Goal: Navigation & Orientation: Find specific page/section

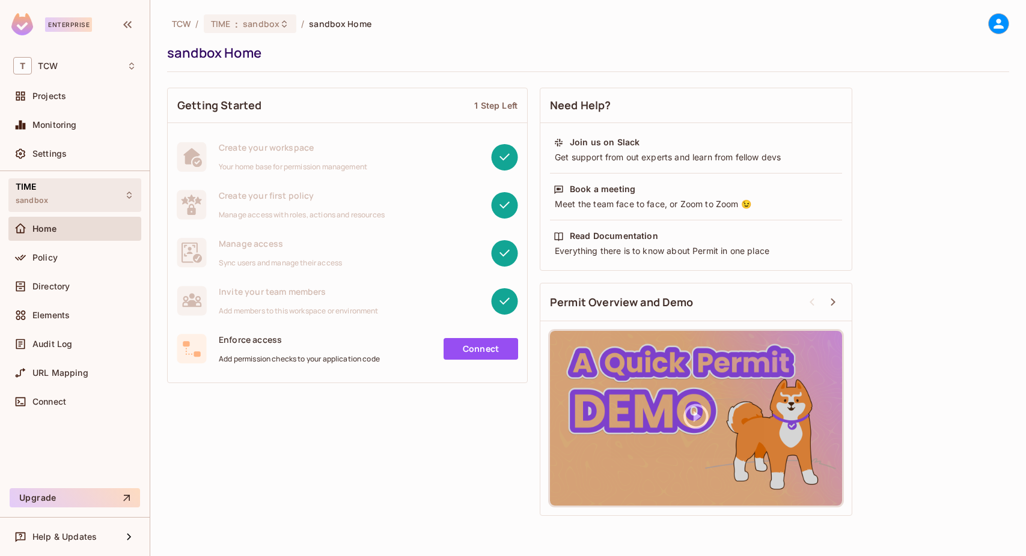
click at [106, 192] on div "TIME sandbox" at bounding box center [74, 194] width 133 height 33
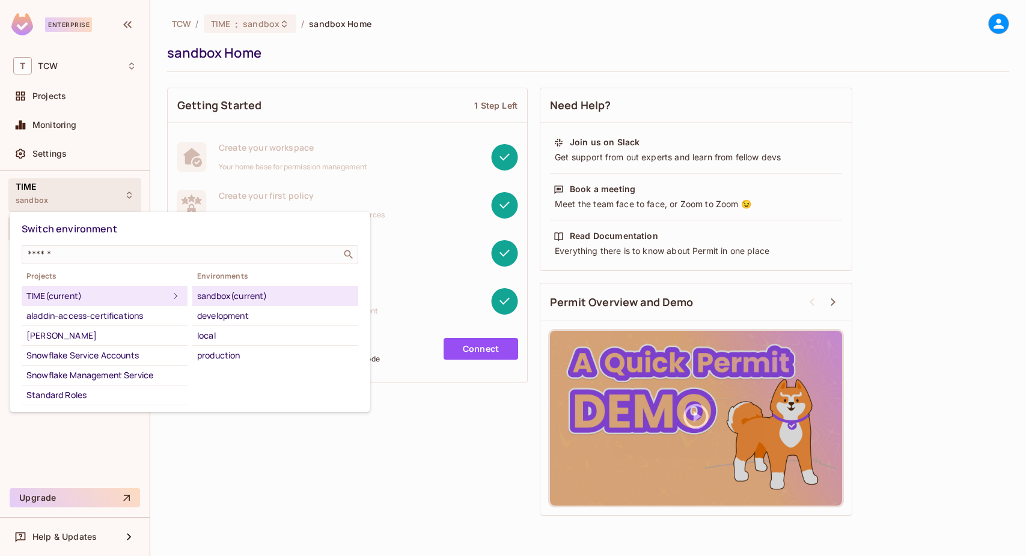
click at [290, 28] on div at bounding box center [513, 278] width 1026 height 556
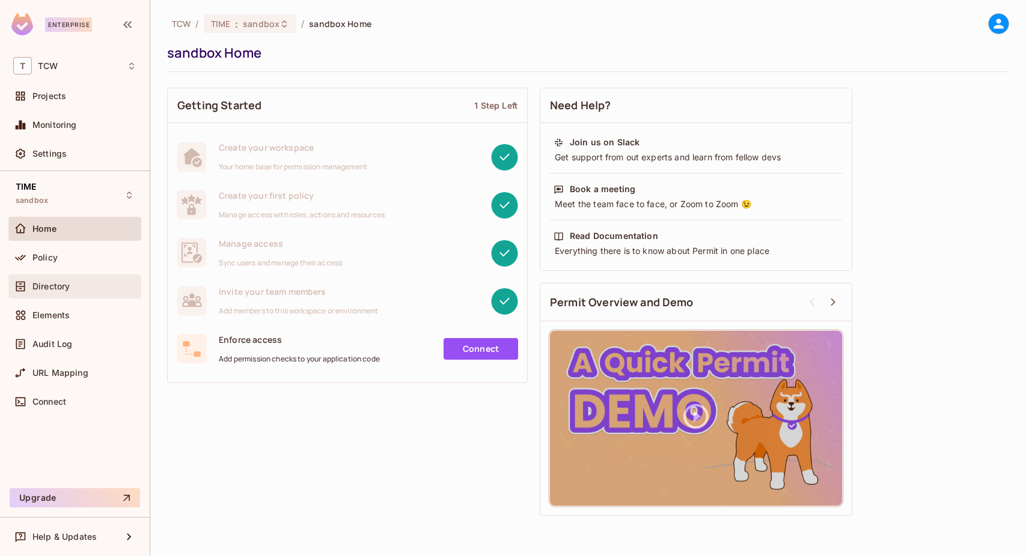
click at [97, 284] on div "Directory" at bounding box center [84, 287] width 104 height 10
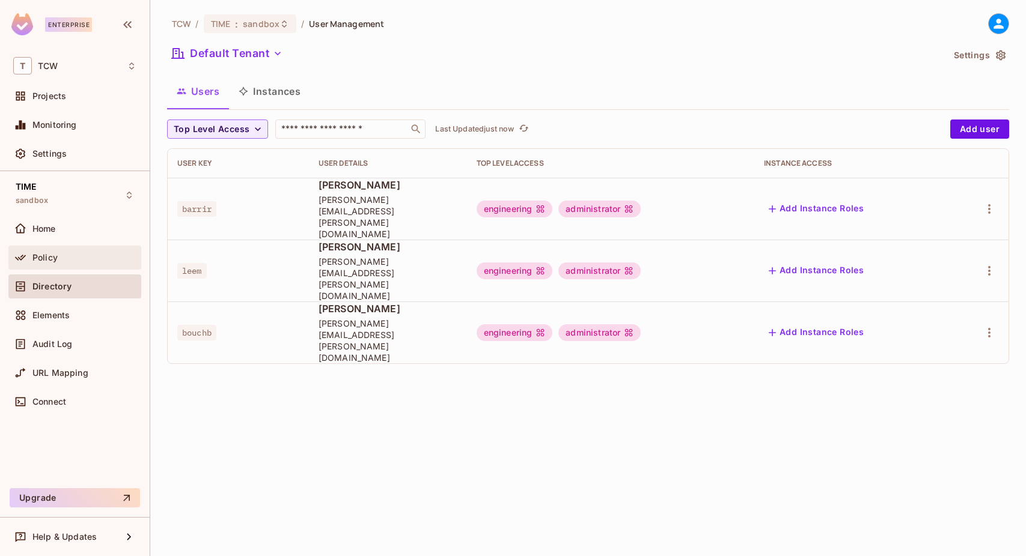
click at [85, 258] on div "Policy" at bounding box center [84, 258] width 104 height 10
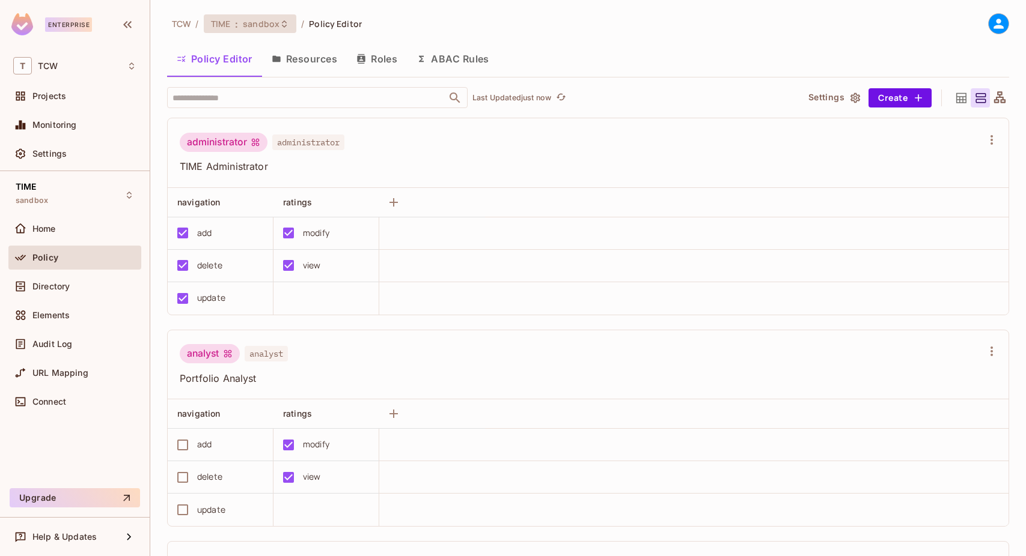
click at [279, 22] on icon at bounding box center [284, 24] width 10 height 10
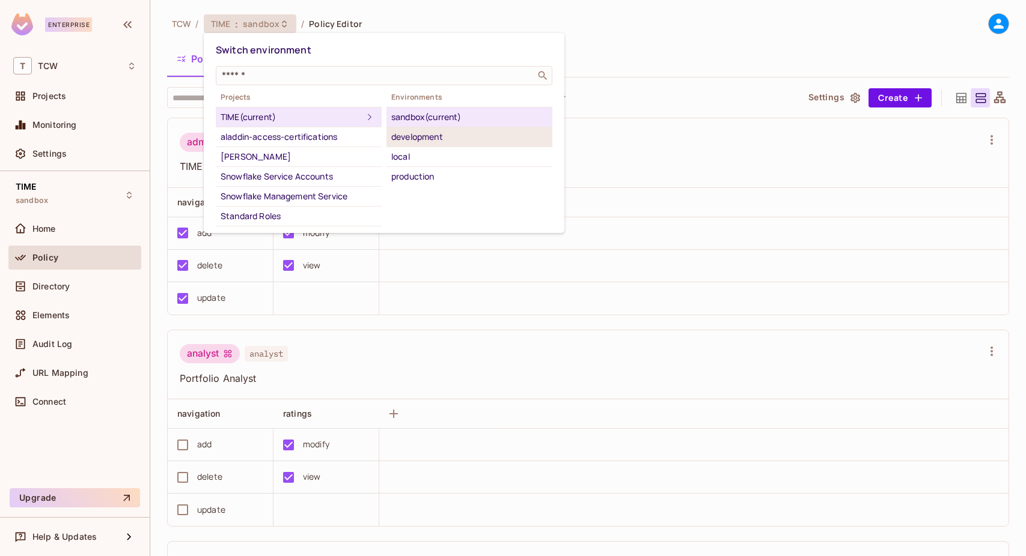
click at [468, 142] on div "development" at bounding box center [469, 137] width 156 height 14
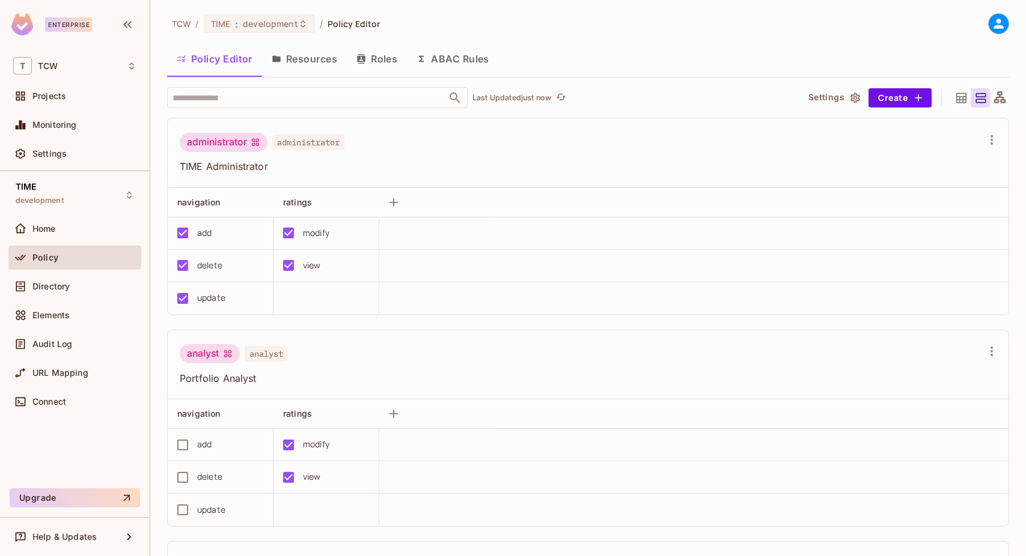
click at [257, 29] on div "TIME : development" at bounding box center [259, 23] width 111 height 19
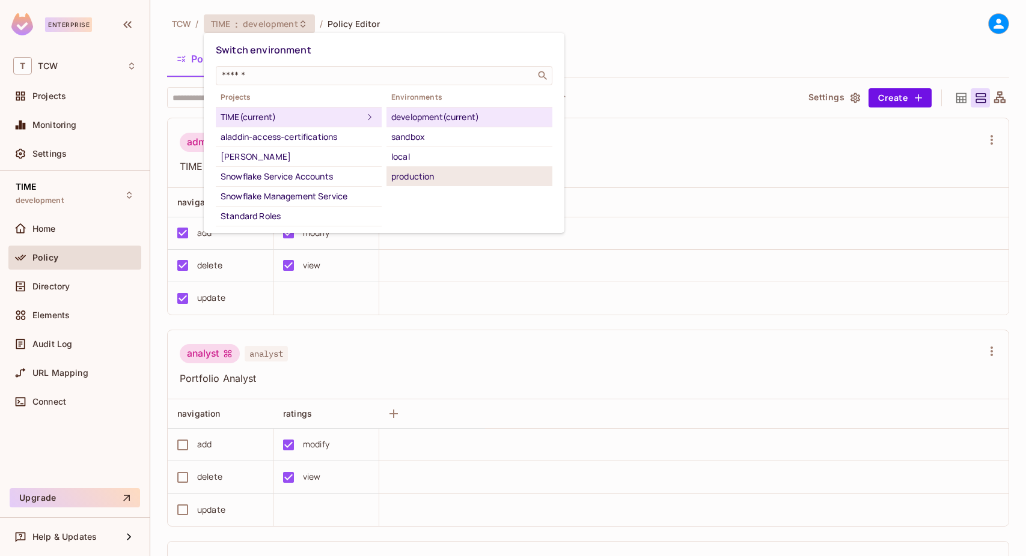
click at [436, 174] on div "production" at bounding box center [469, 176] width 156 height 14
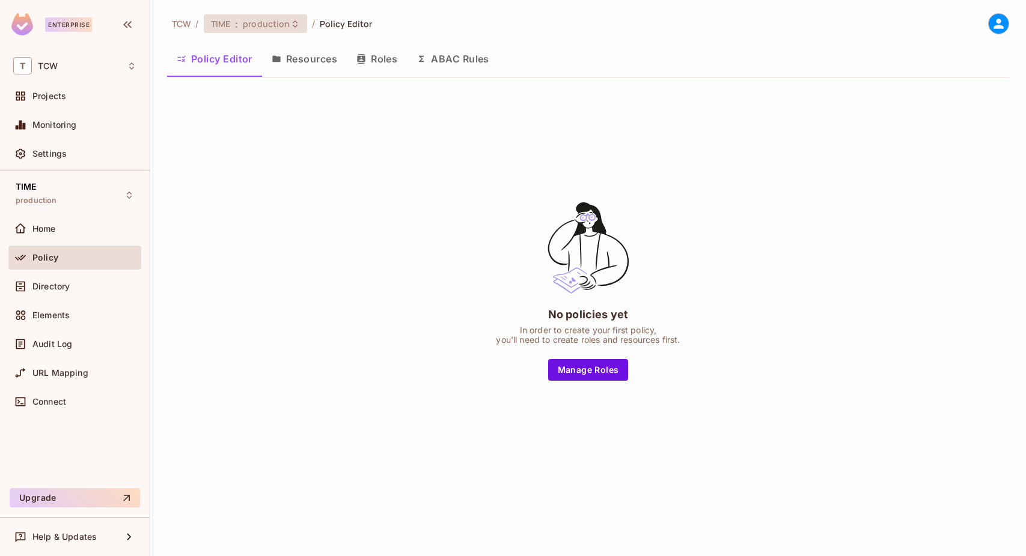
click at [295, 19] on icon at bounding box center [295, 24] width 10 height 10
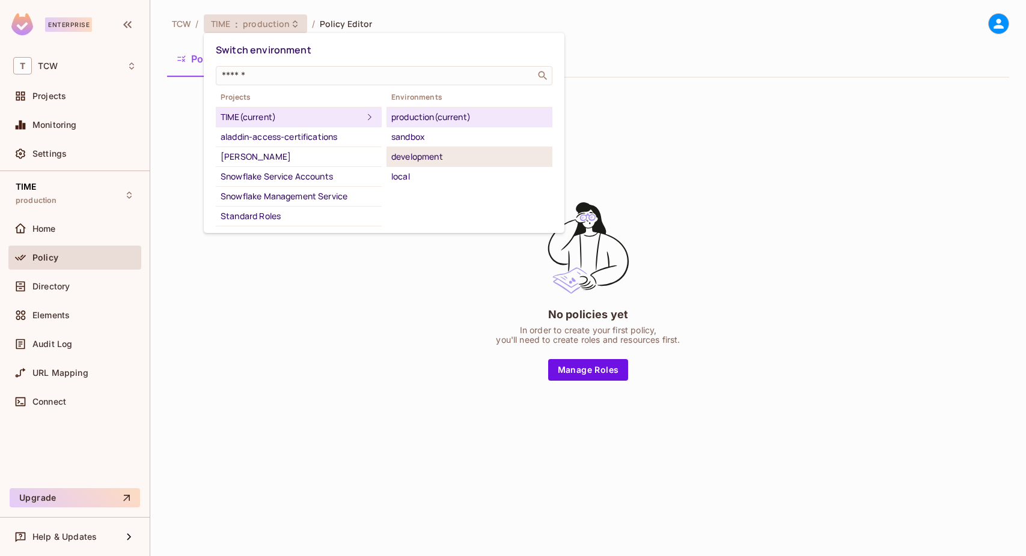
click at [437, 154] on div "development" at bounding box center [469, 157] width 156 height 14
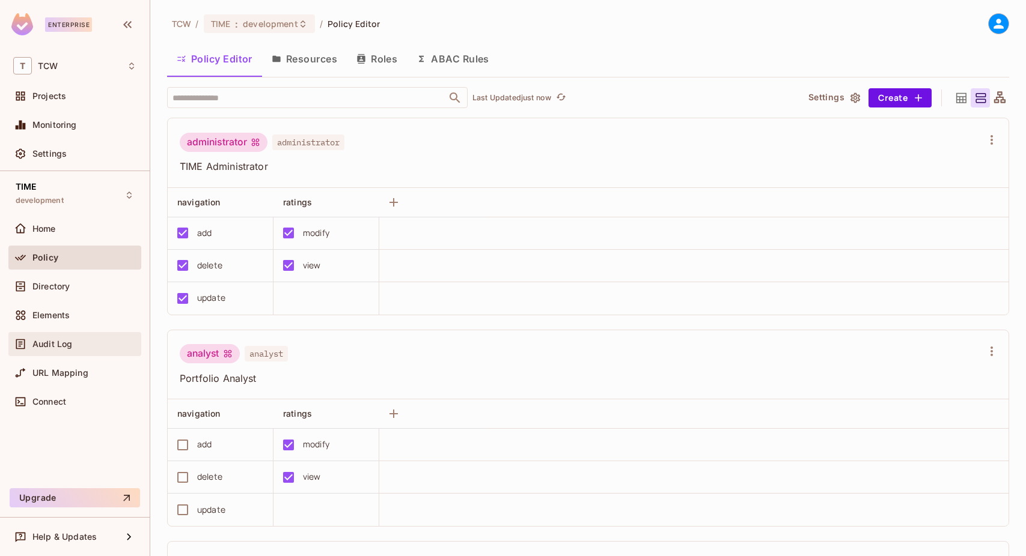
click at [112, 351] on div "Audit Log" at bounding box center [74, 344] width 123 height 14
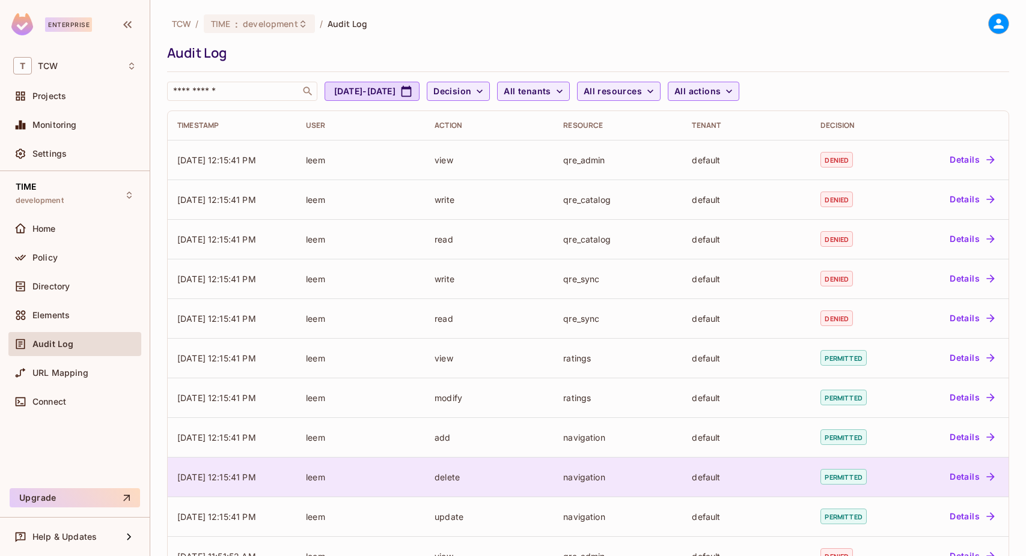
scroll to position [236, 0]
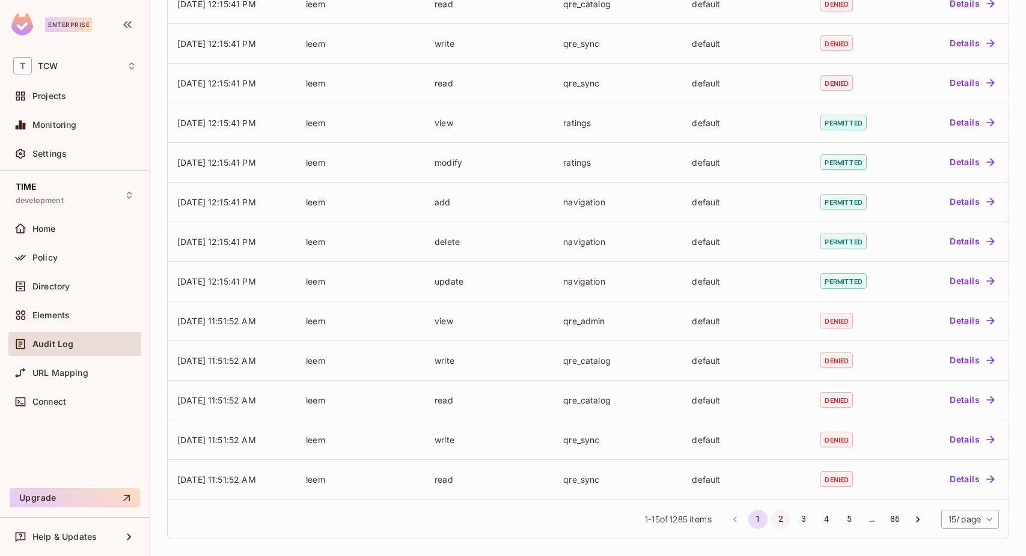
click at [773, 519] on button "2" at bounding box center [780, 519] width 19 height 19
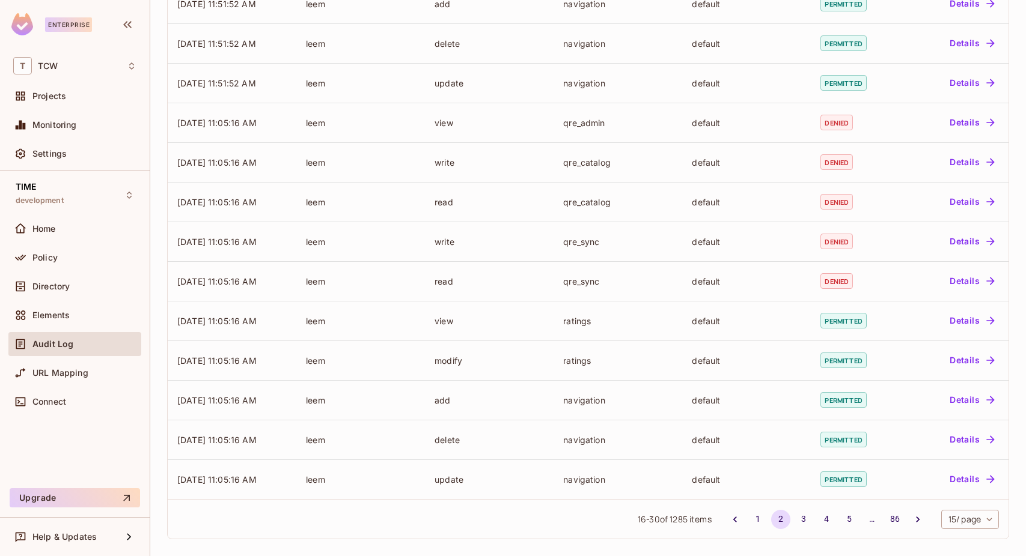
click at [941, 521] on body "Enterprise T TCW Projects Monitoring Settings TIME development Home Policy Dire…" at bounding box center [513, 278] width 1026 height 556
click at [959, 527] on li "100 / page" at bounding box center [959, 529] width 60 height 25
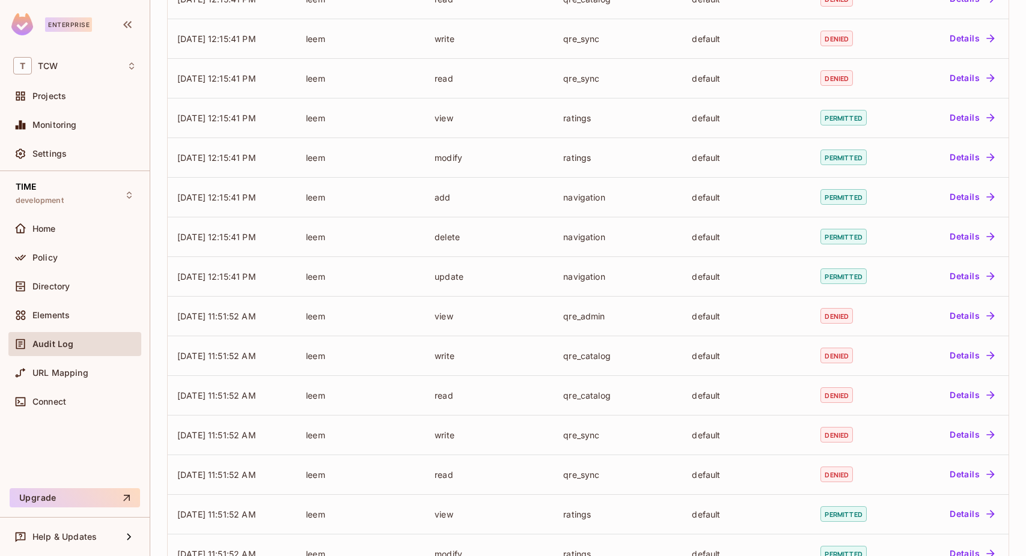
scroll to position [0, 0]
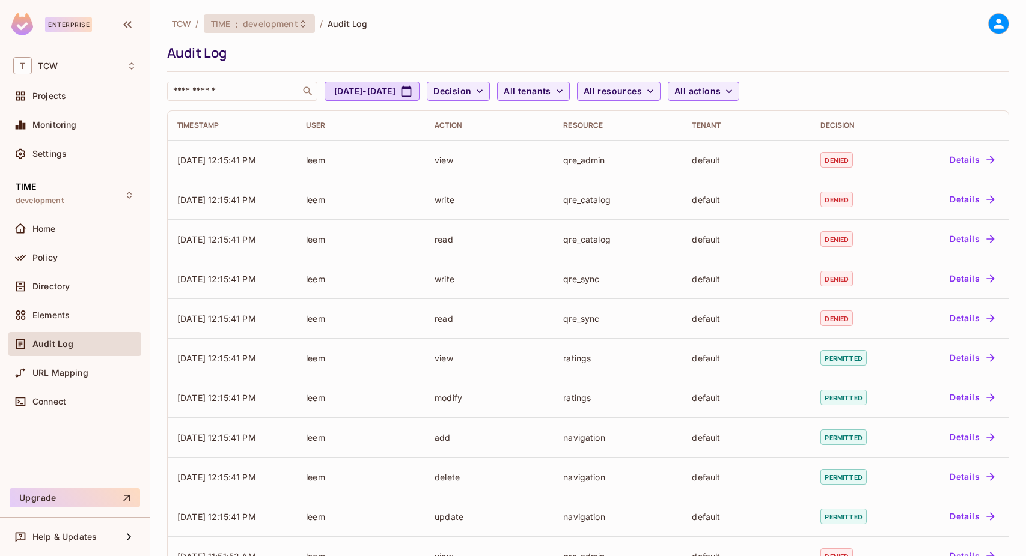
click at [281, 26] on span "development" at bounding box center [270, 23] width 55 height 11
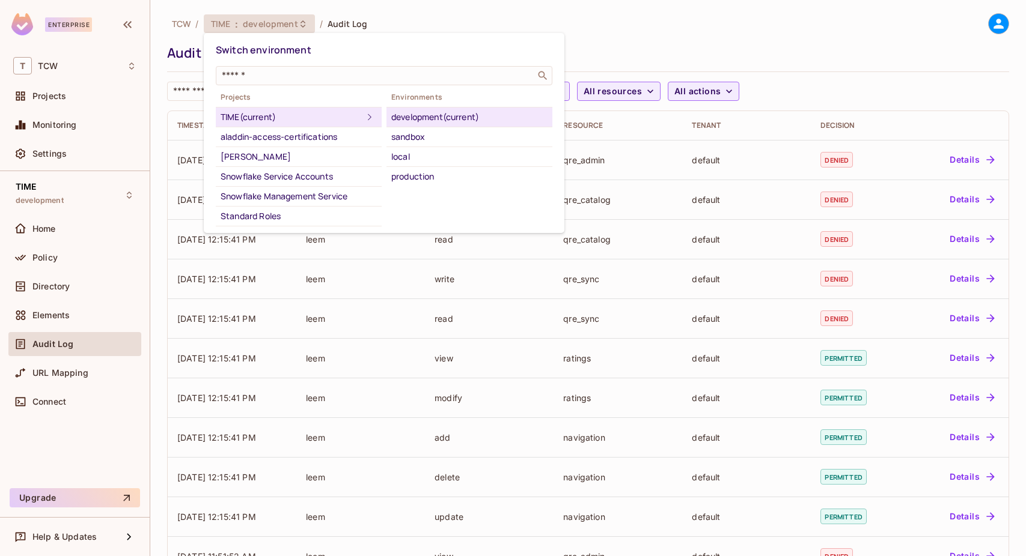
click at [667, 34] on div at bounding box center [513, 278] width 1026 height 556
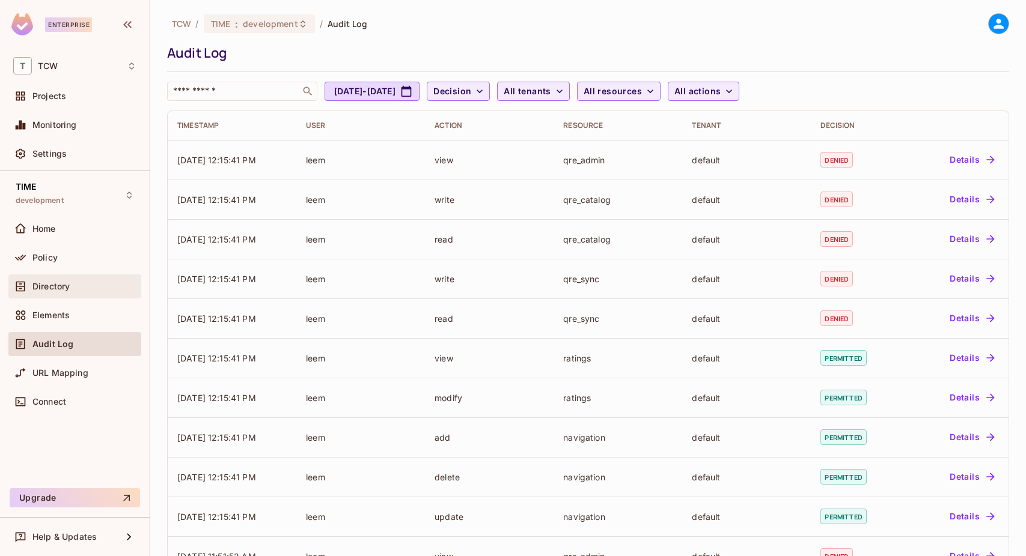
click at [115, 281] on div "Directory" at bounding box center [74, 286] width 123 height 14
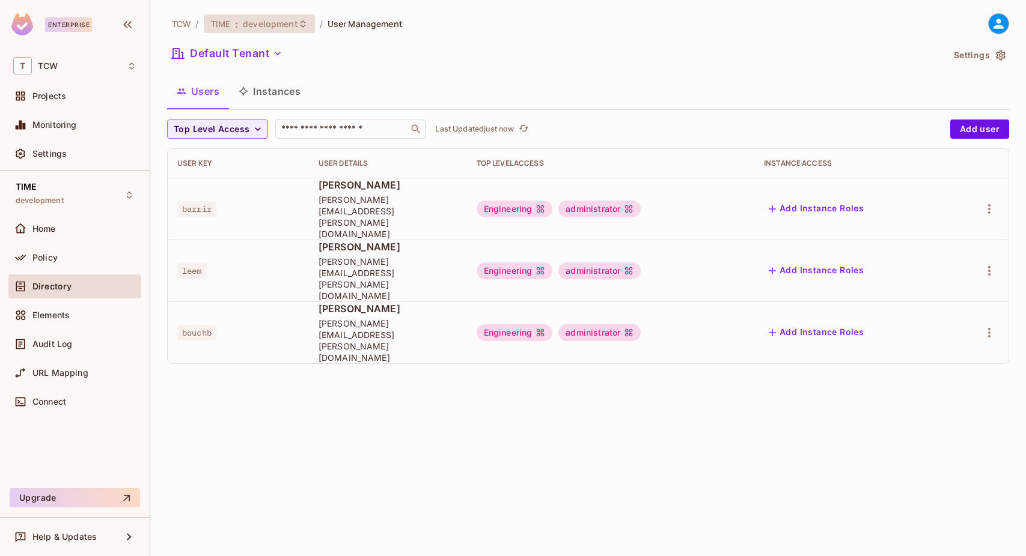
click at [277, 25] on span "development" at bounding box center [270, 23] width 55 height 11
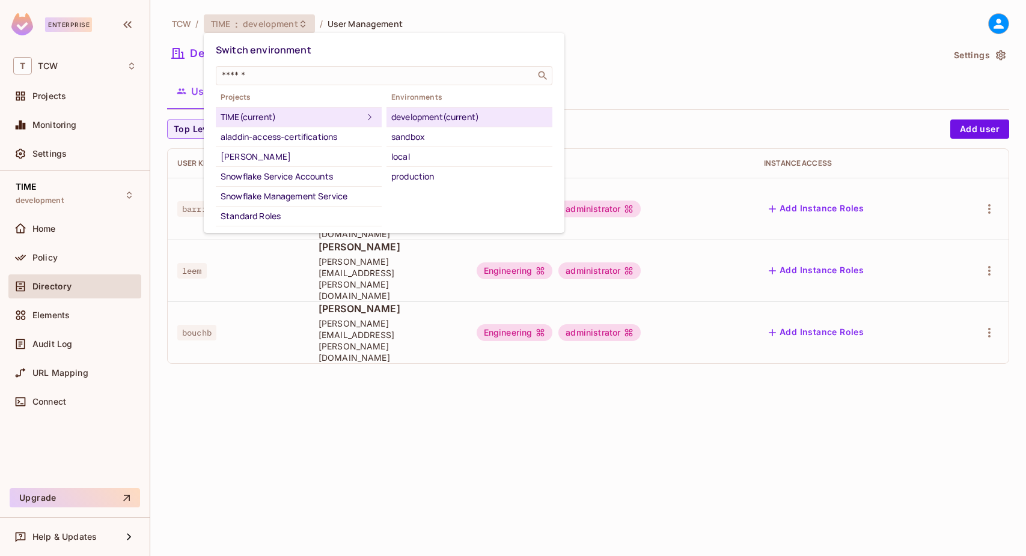
click at [410, 174] on div "production" at bounding box center [469, 176] width 156 height 14
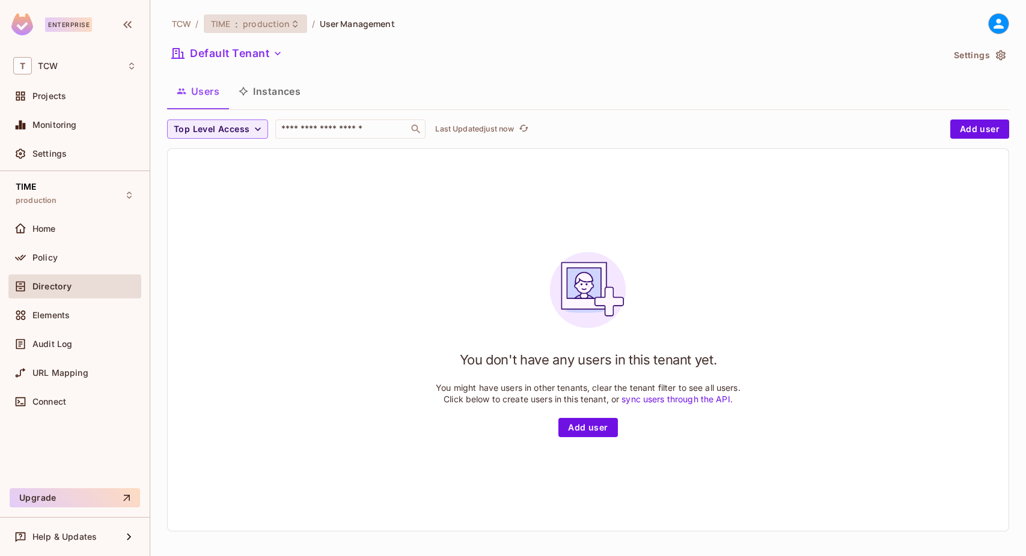
click at [287, 26] on span "production" at bounding box center [266, 23] width 47 height 11
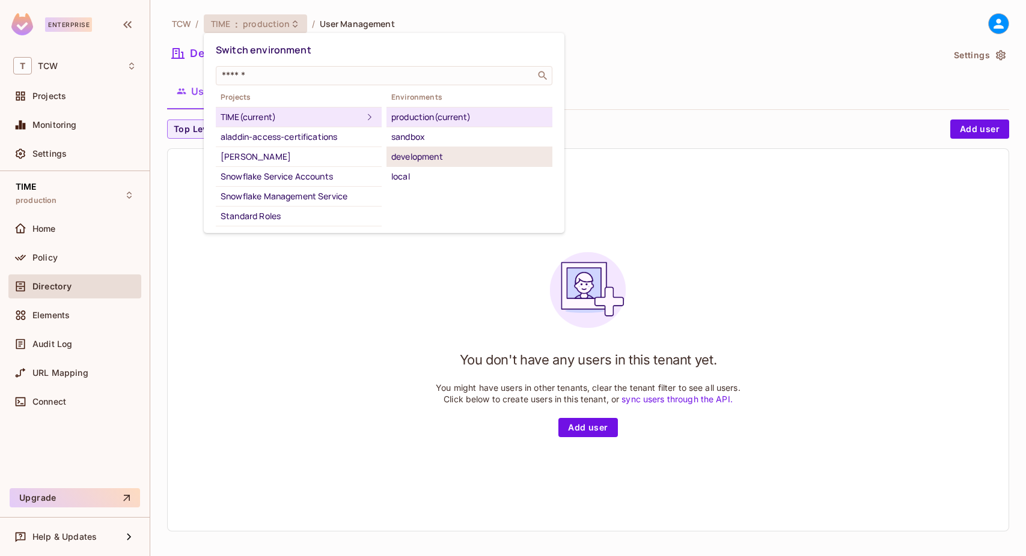
click at [456, 164] on li "development" at bounding box center [469, 157] width 166 height 20
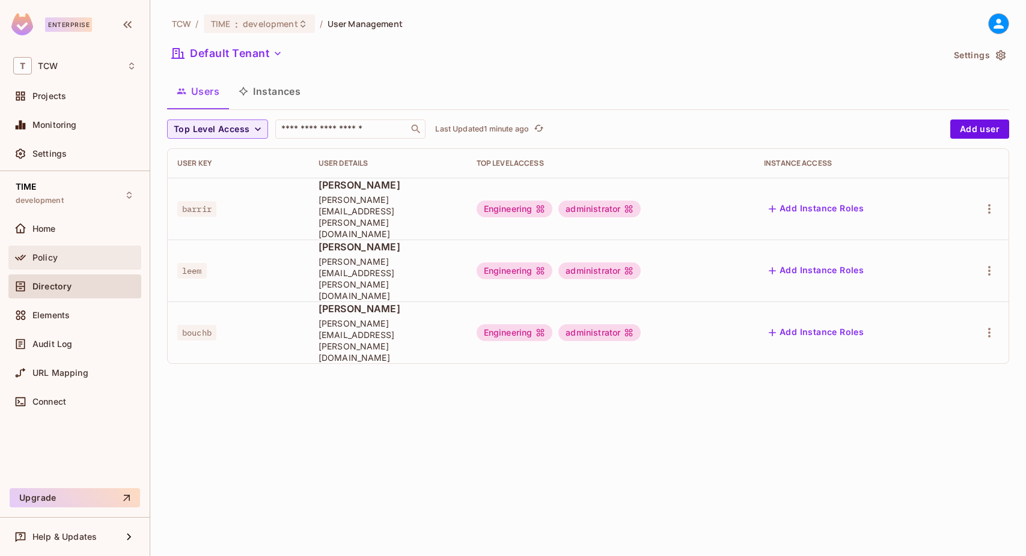
click at [79, 253] on div "Policy" at bounding box center [84, 258] width 104 height 10
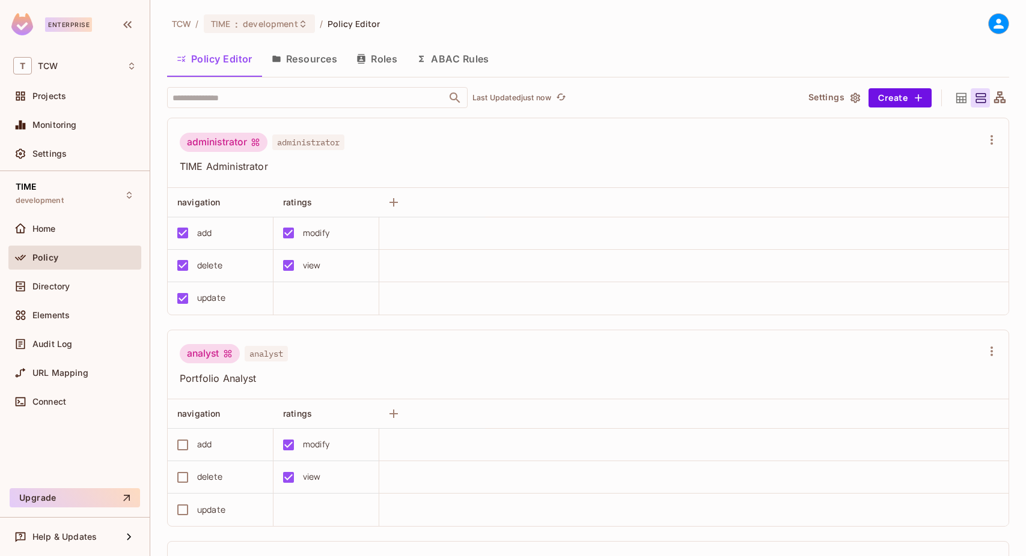
click at [389, 56] on button "Roles" at bounding box center [377, 59] width 60 height 30
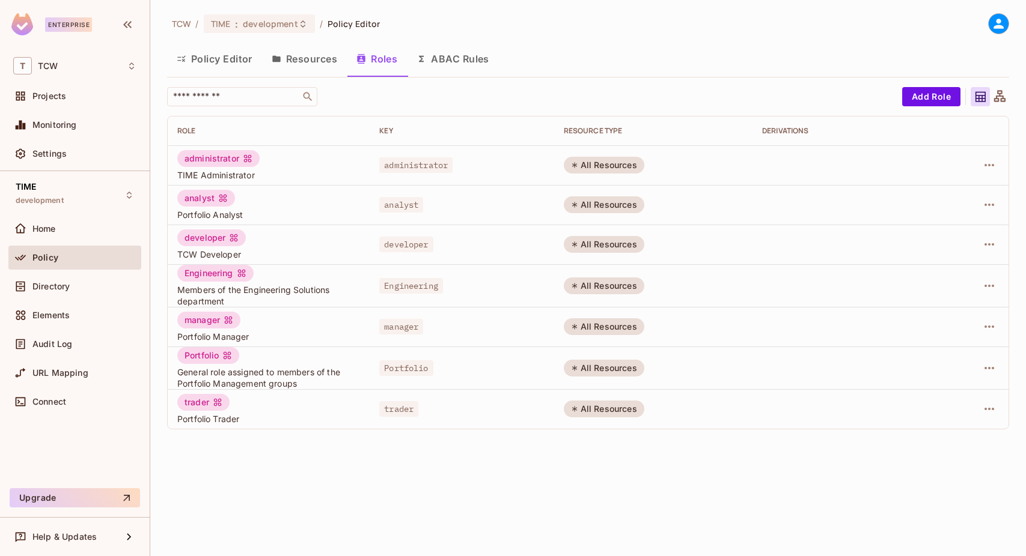
click at [242, 63] on button "Policy Editor" at bounding box center [214, 59] width 95 height 30
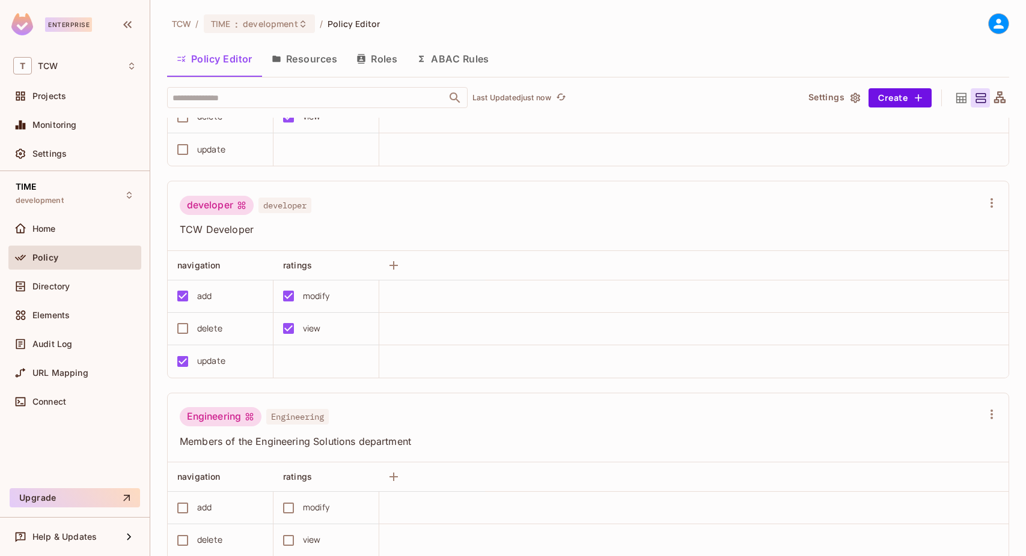
scroll to position [60, 0]
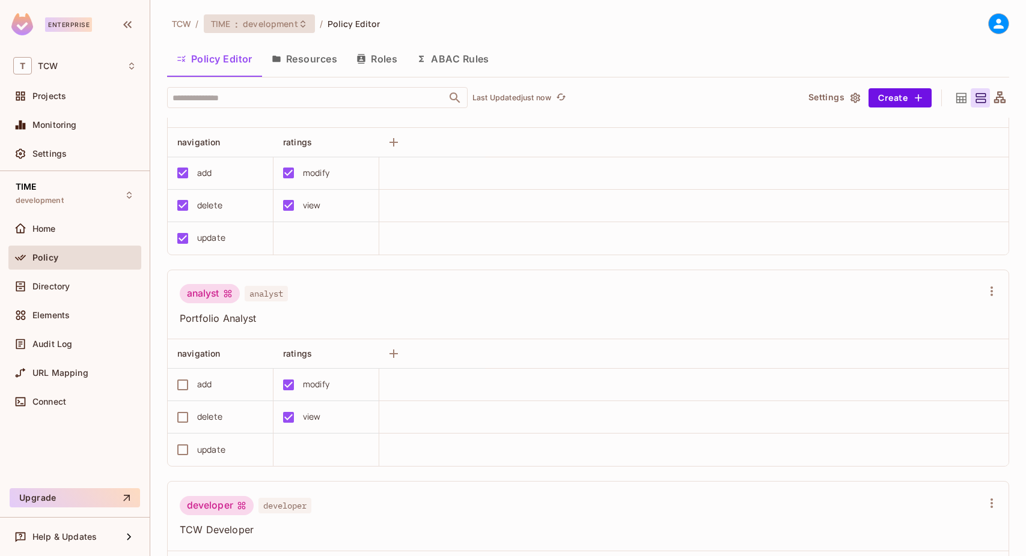
click at [293, 28] on span "development" at bounding box center [270, 23] width 55 height 11
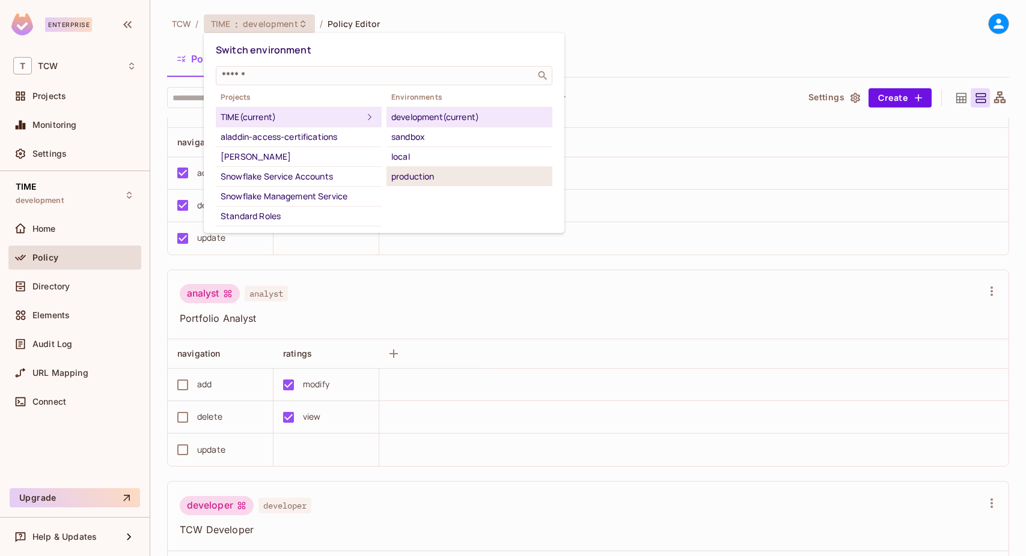
click at [449, 169] on div "production" at bounding box center [469, 176] width 156 height 14
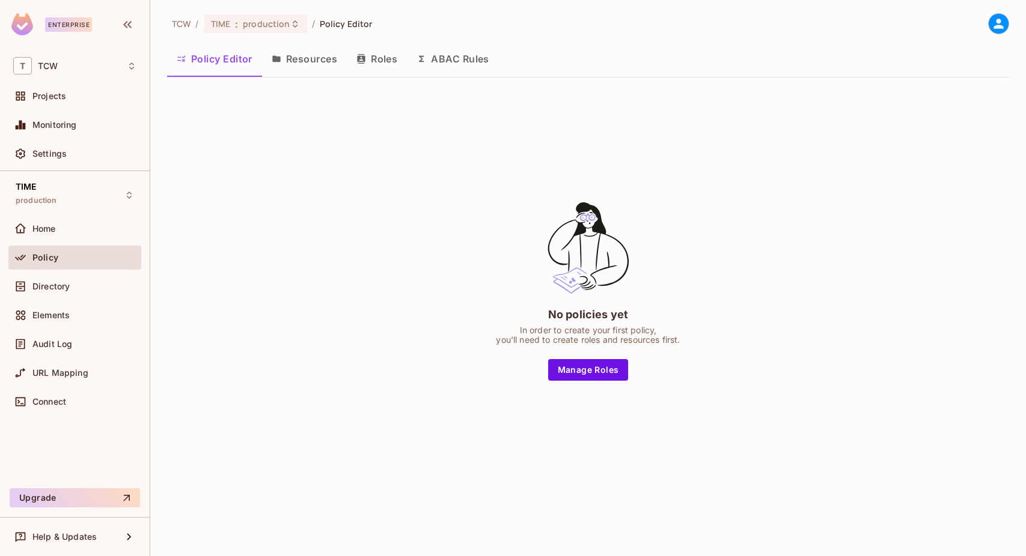
click at [339, 55] on button "Resources" at bounding box center [304, 59] width 85 height 30
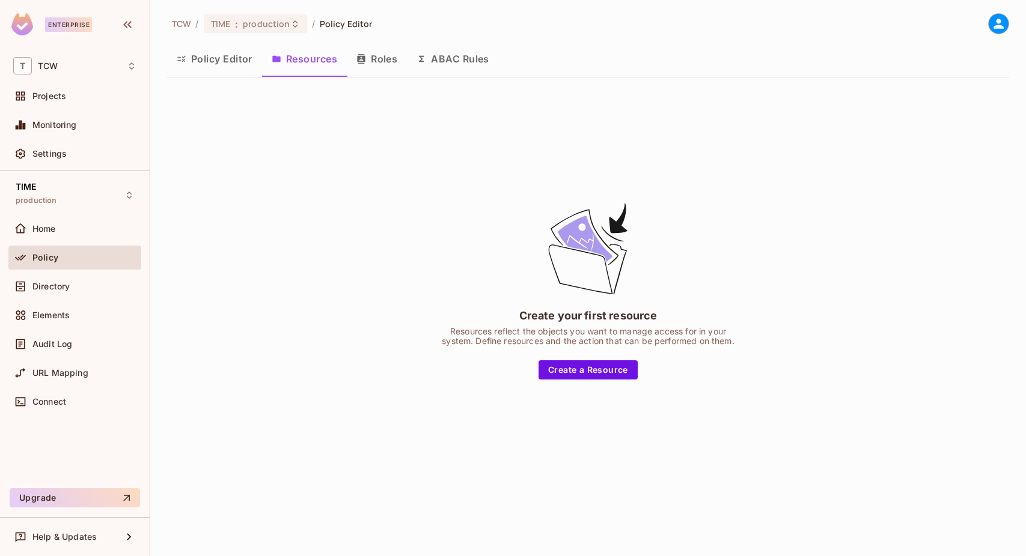
click at [382, 52] on button "Roles" at bounding box center [377, 59] width 60 height 30
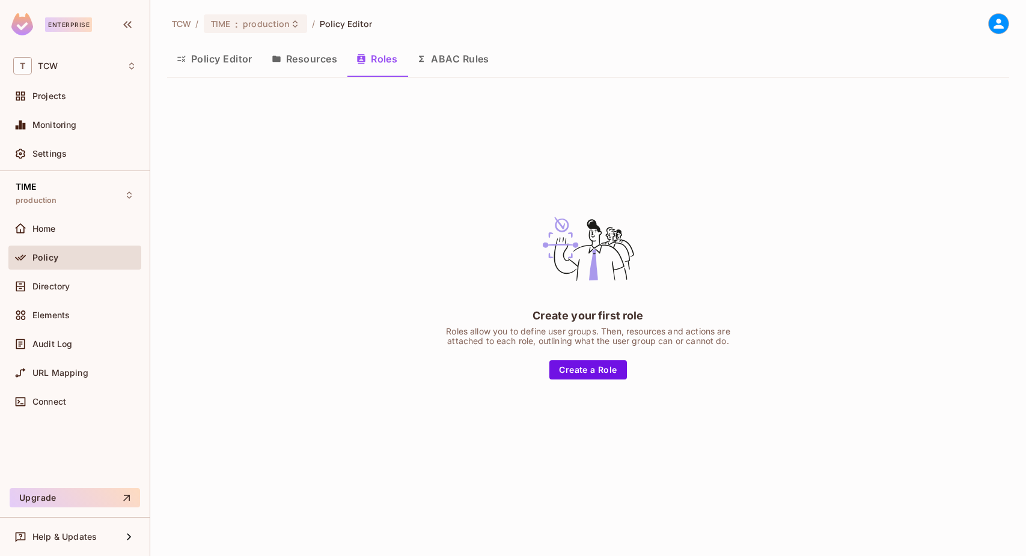
click at [434, 53] on button "ABAC Rules" at bounding box center [453, 59] width 92 height 30
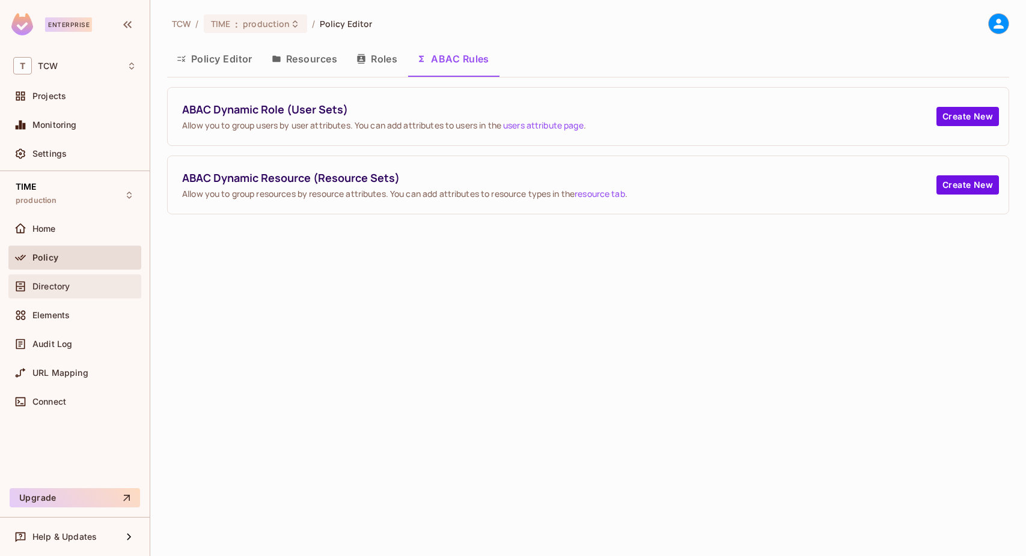
click at [87, 276] on div "Directory" at bounding box center [74, 287] width 133 height 24
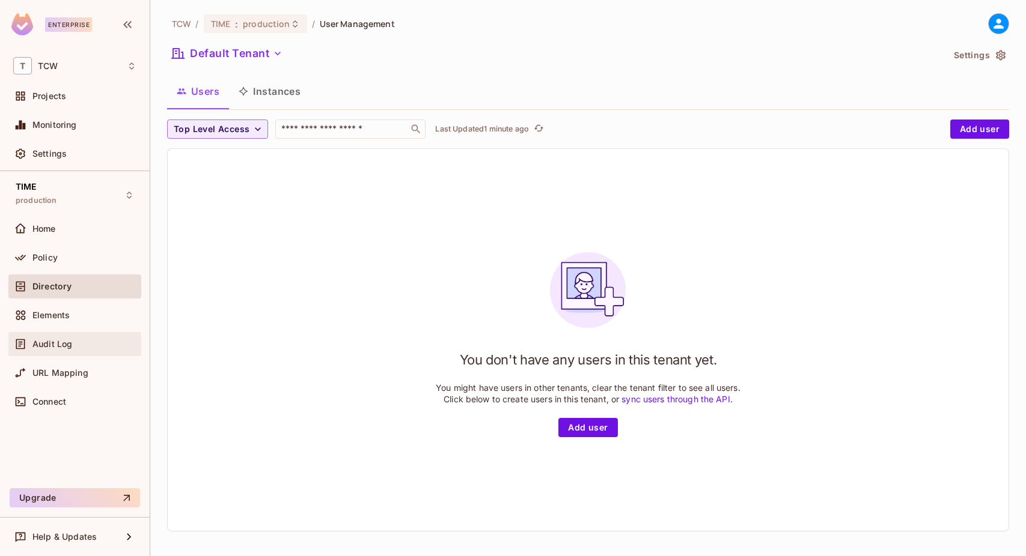
click at [81, 336] on div "Audit Log" at bounding box center [74, 344] width 133 height 24
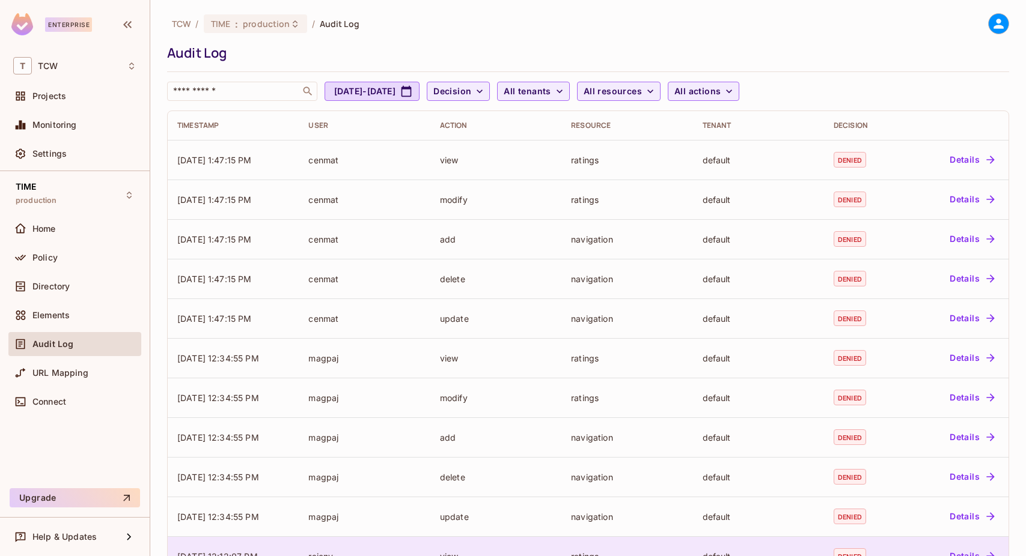
scroll to position [236, 0]
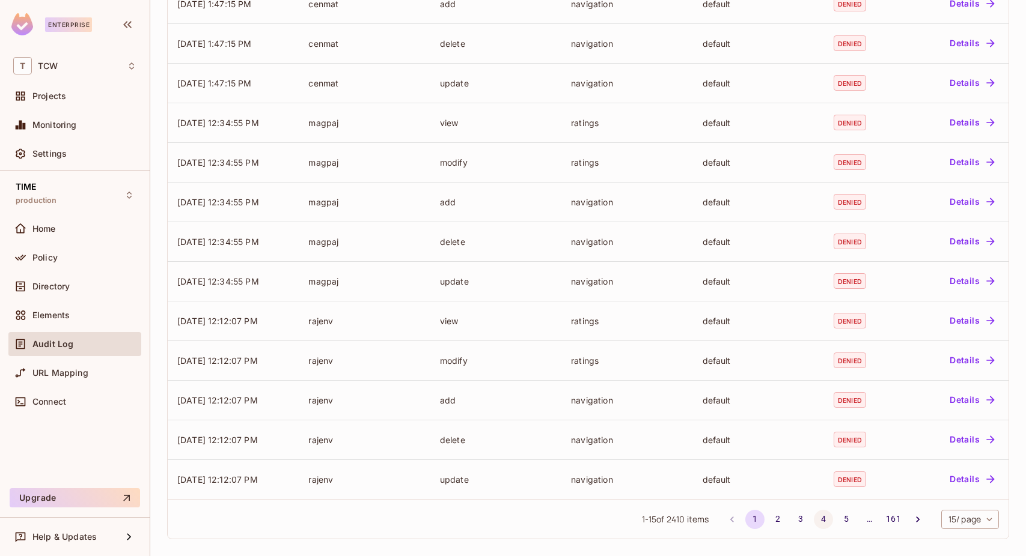
click at [813, 517] on button "4" at bounding box center [822, 519] width 19 height 19
